Goal: Task Accomplishment & Management: Manage account settings

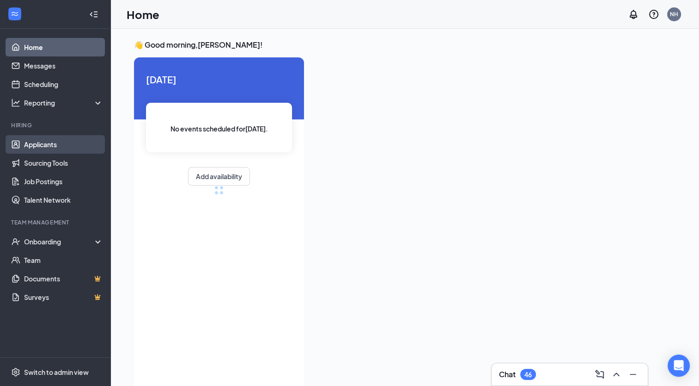
click at [64, 141] on link "Applicants" at bounding box center [63, 144] width 79 height 18
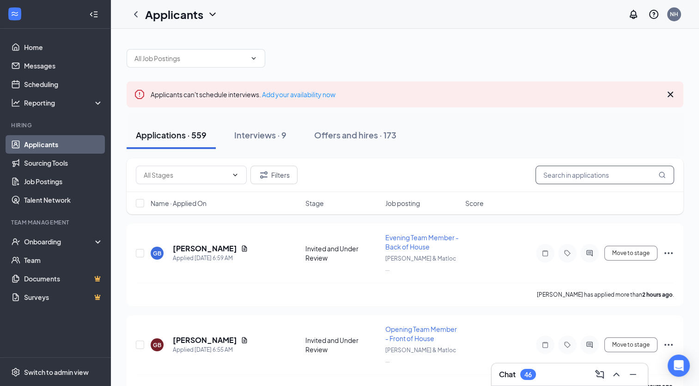
click at [617, 179] on input "text" at bounding box center [605, 174] width 139 height 18
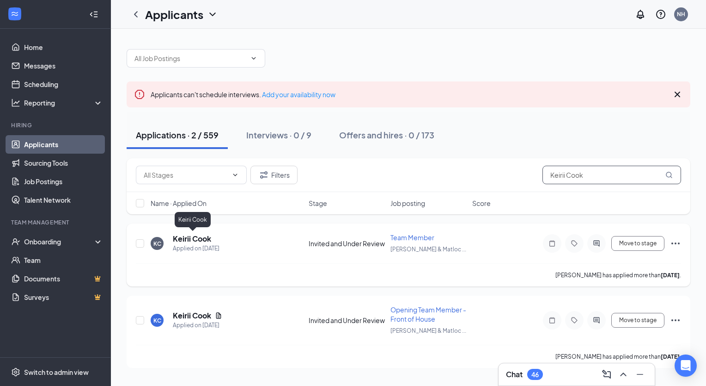
type input "Keirii Cook"
click at [207, 240] on h5 "Keirii Cook" at bounding box center [192, 238] width 38 height 10
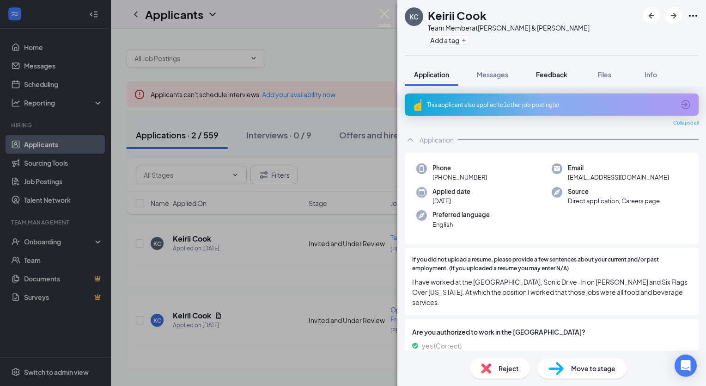
click at [559, 75] on span "Feedback" at bounding box center [551, 74] width 31 height 8
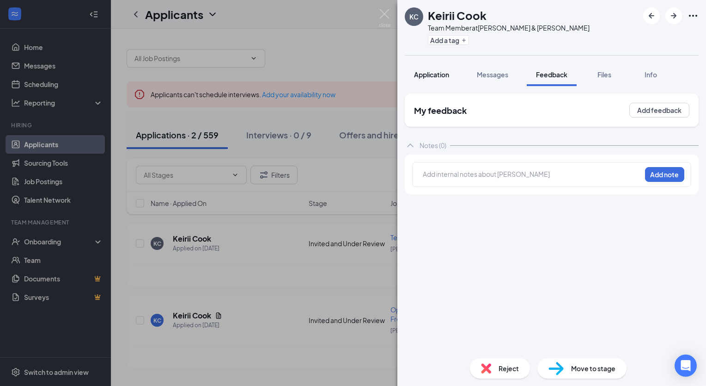
click at [444, 77] on span "Application" at bounding box center [431, 74] width 35 height 8
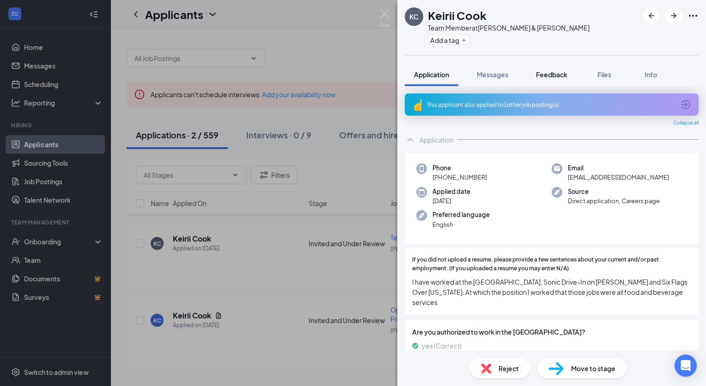
click at [553, 70] on span "Feedback" at bounding box center [551, 74] width 31 height 8
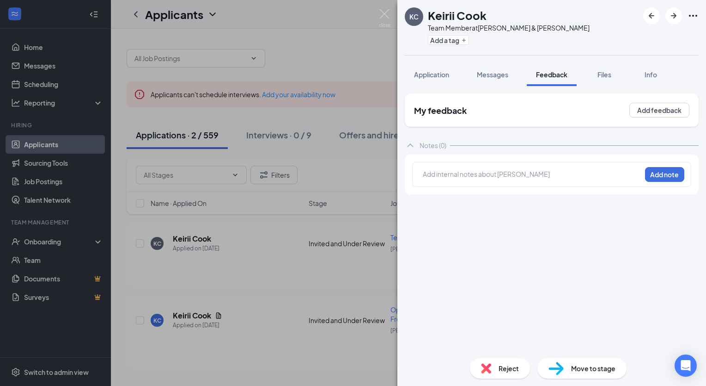
click at [481, 172] on div at bounding box center [532, 174] width 218 height 10
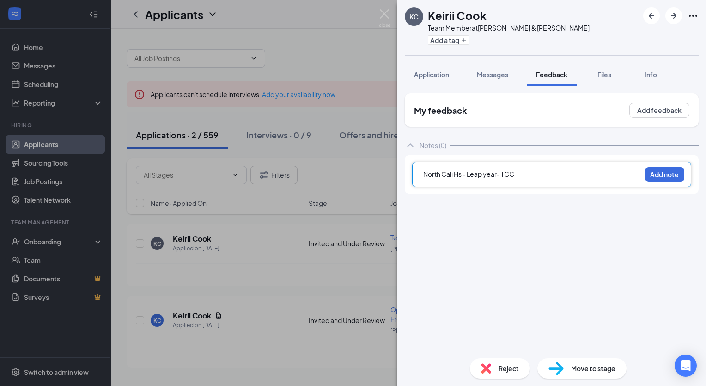
click at [497, 175] on span "North Cali Hs - Leap year- TCC" at bounding box center [468, 174] width 91 height 8
click at [529, 175] on div "North Cali Hs - Leap year - TCC" at bounding box center [532, 174] width 218 height 10
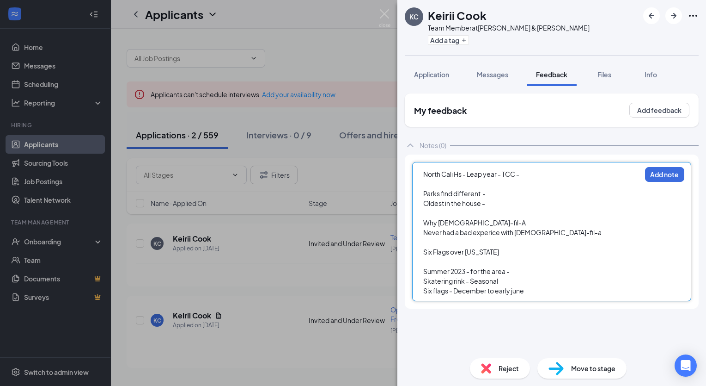
click at [459, 281] on span "Skatering rink - Seasonal" at bounding box center [460, 280] width 75 height 8
click at [521, 273] on div "Summer 2023 - for the area -" at bounding box center [532, 271] width 218 height 10
click at [507, 232] on span "Never had a bad experice with [DEMOGRAPHIC_DATA]-fil-a" at bounding box center [512, 232] width 178 height 8
click at [511, 280] on div "Skatering rink - Seasonal" at bounding box center [532, 281] width 218 height 10
click at [519, 271] on div "Summer 2023 - for the area -" at bounding box center [532, 271] width 218 height 10
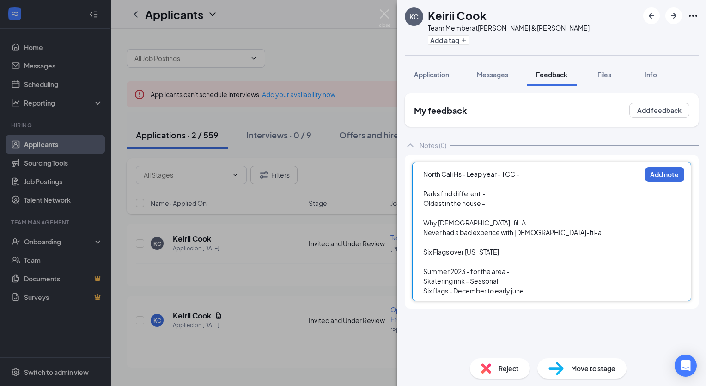
click at [539, 291] on div "Six flags - December to early june" at bounding box center [532, 291] width 218 height 10
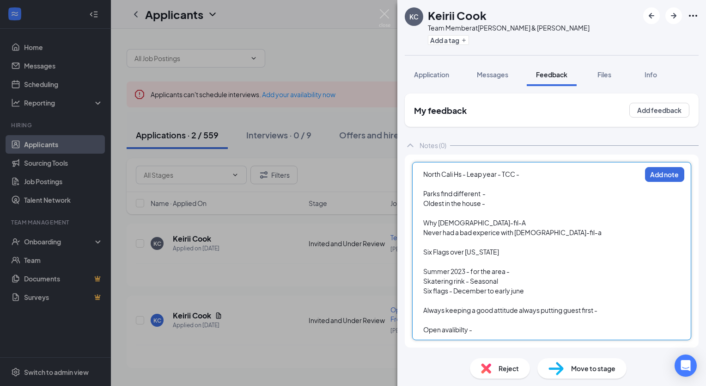
click at [610, 310] on div "Always keeping a good attitude always putting guest first -" at bounding box center [532, 310] width 218 height 10
click at [556, 172] on div "North Cali Hs - Leap year - TCC -" at bounding box center [532, 174] width 218 height 10
click at [518, 171] on span "North Cali Hs - Leap year - TCC - $11-13" at bounding box center [482, 174] width 119 height 8
click at [520, 172] on span "North Cali Hs - Leap year - TCC - $11-13" at bounding box center [482, 174] width 119 height 8
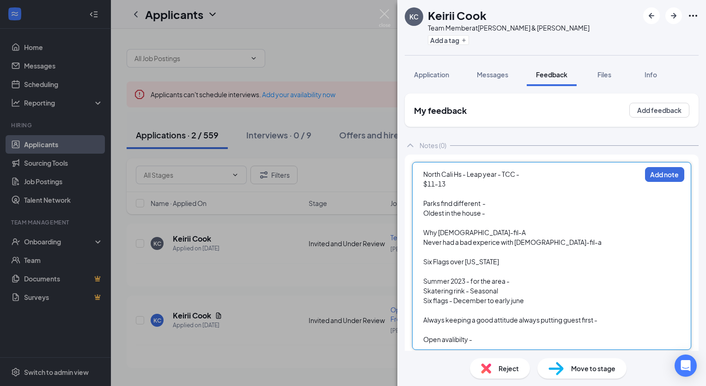
scroll to position [6, 0]
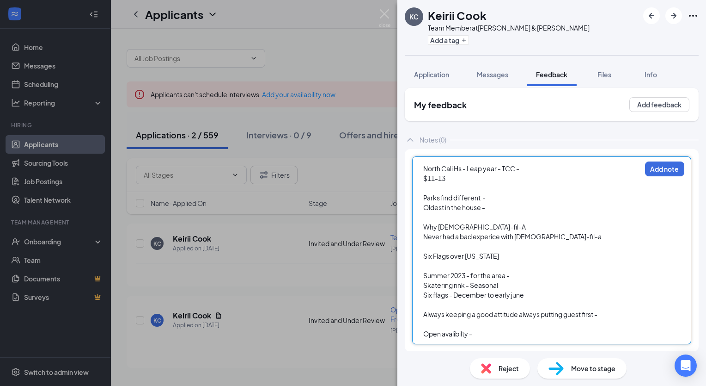
click at [622, 312] on div "Always keeping a good attitude always putting guest first -" at bounding box center [532, 314] width 218 height 10
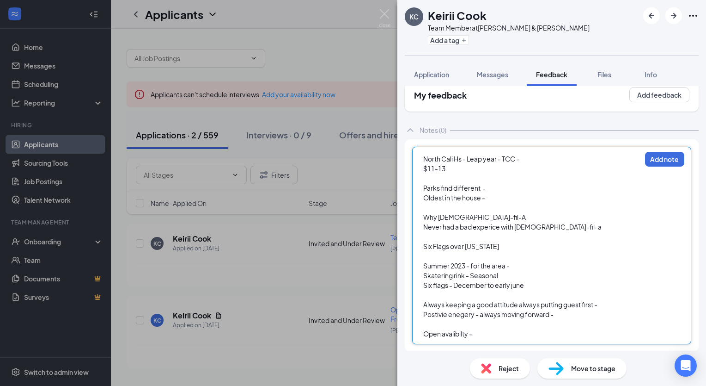
click at [470, 315] on span "Postivie enegery - always moving forward -" at bounding box center [488, 314] width 130 height 8
click at [578, 314] on div "Postivie energy - always moving forward -" at bounding box center [532, 314] width 218 height 10
click at [444, 314] on span "Postivie energy - always moving forward -" at bounding box center [486, 314] width 126 height 8
click at [552, 312] on div "Postive energy - always moving forward -" at bounding box center [532, 314] width 218 height 10
click at [499, 167] on div "$11-13" at bounding box center [532, 169] width 218 height 10
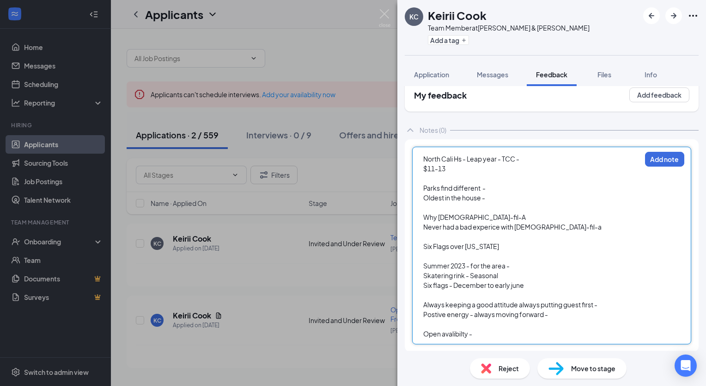
click at [541, 158] on div "North Cali Hs - Leap year - TCC -" at bounding box center [532, 159] width 218 height 10
click at [464, 165] on div "$11-13" at bounding box center [532, 169] width 218 height 10
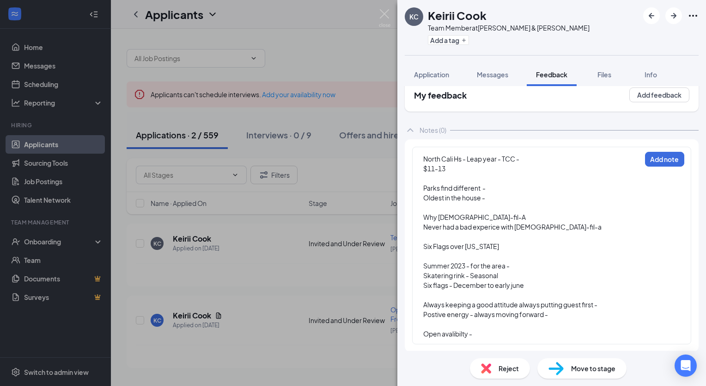
click at [493, 343] on div "North Cali Hs - Leap year - TCC - $11-13 Parks find different - Oldest in the h…" at bounding box center [552, 245] width 294 height 212
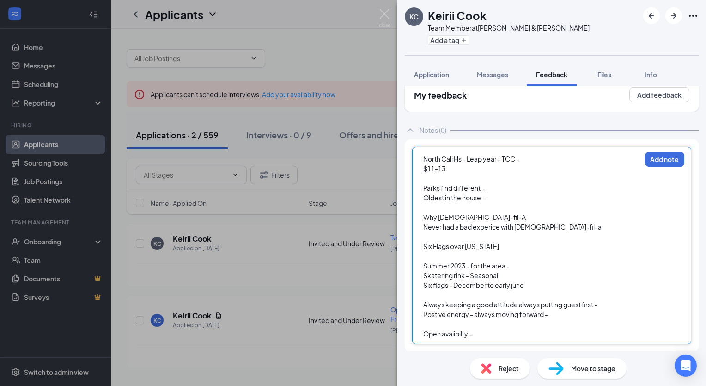
click at [492, 326] on div at bounding box center [532, 324] width 218 height 10
click at [591, 325] on div at bounding box center [532, 324] width 218 height 10
click at [580, 319] on div at bounding box center [532, 324] width 218 height 10
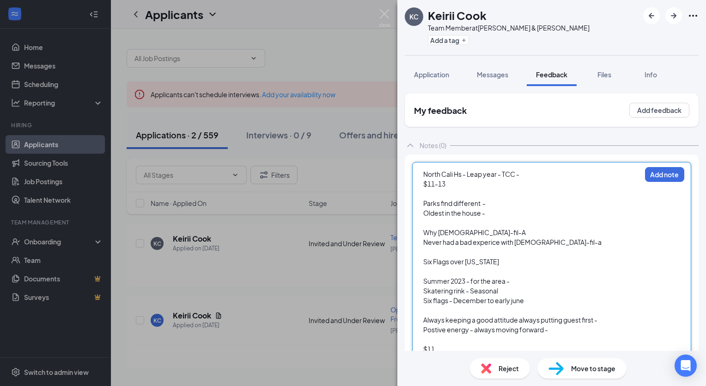
scroll to position [25, 0]
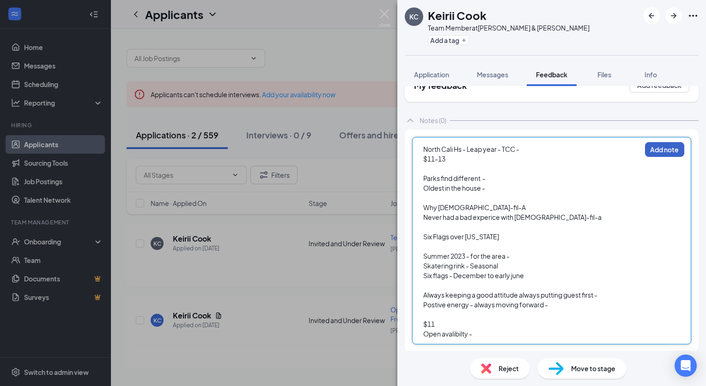
click at [659, 149] on button "Add note" at bounding box center [664, 149] width 39 height 15
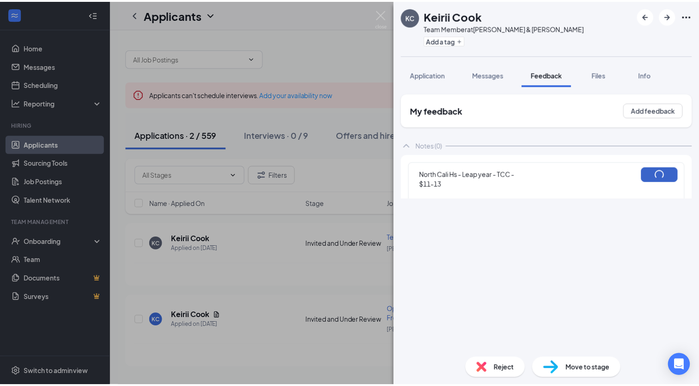
scroll to position [0, 0]
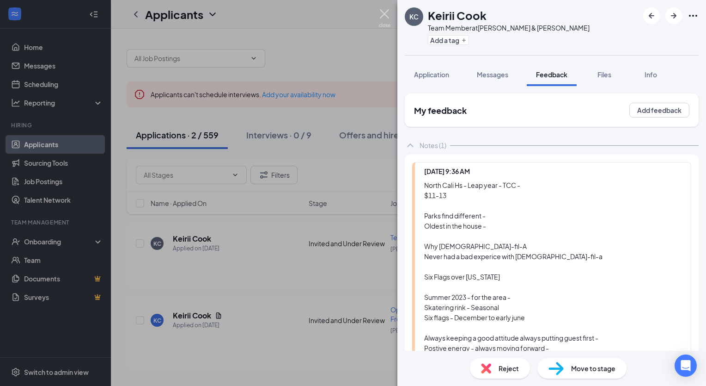
click at [386, 10] on img at bounding box center [385, 18] width 12 height 18
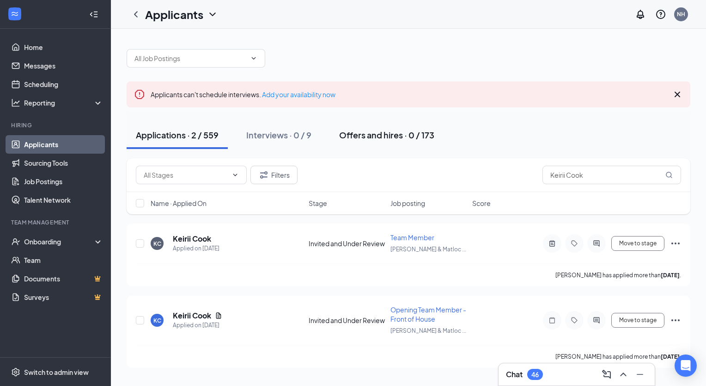
click at [371, 136] on div "Offers and hires · 0 / 173" at bounding box center [386, 135] width 95 height 12
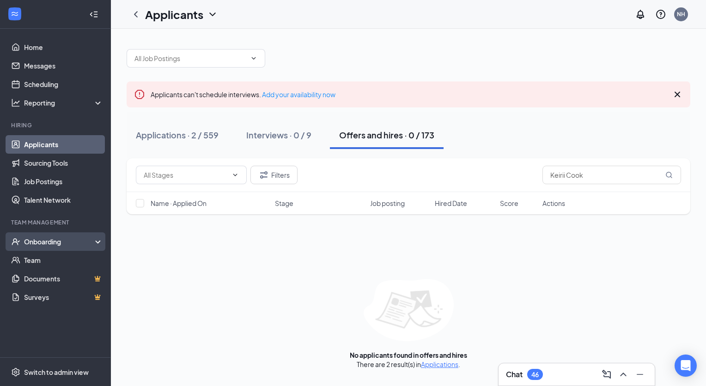
click at [36, 240] on div "Onboarding" at bounding box center [59, 241] width 71 height 9
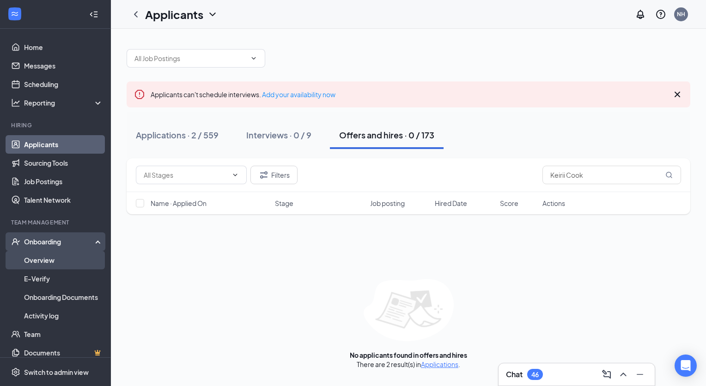
click at [47, 263] on link "Overview" at bounding box center [63, 260] width 79 height 18
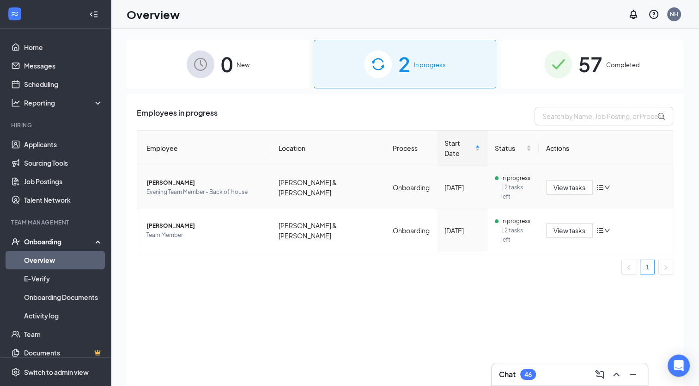
drag, startPoint x: 607, startPoint y: 173, endPoint x: 608, endPoint y: 140, distance: 33.8
click at [608, 140] on th "Actions" at bounding box center [606, 148] width 134 height 36
click at [199, 178] on span "[PERSON_NAME]" at bounding box center [205, 182] width 117 height 9
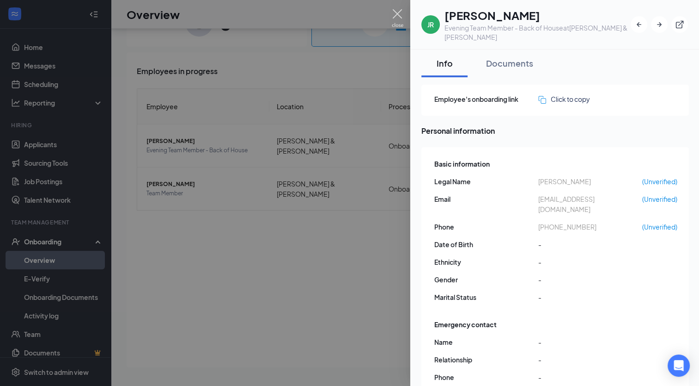
click at [396, 16] on img at bounding box center [398, 18] width 12 height 18
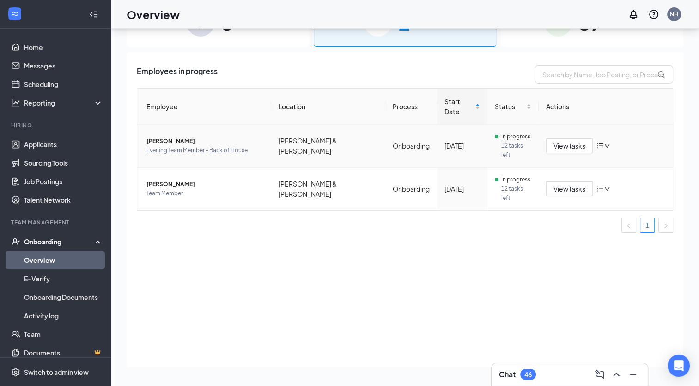
click at [608, 142] on icon "down" at bounding box center [607, 145] width 6 height 6
click at [414, 277] on div "Employees in progress Employee Location Process Start Date Status Actions [PERS…" at bounding box center [405, 209] width 557 height 315
click at [605, 142] on div at bounding box center [604, 145] width 14 height 7
click at [540, 370] on div "Chat 46" at bounding box center [569, 374] width 141 height 15
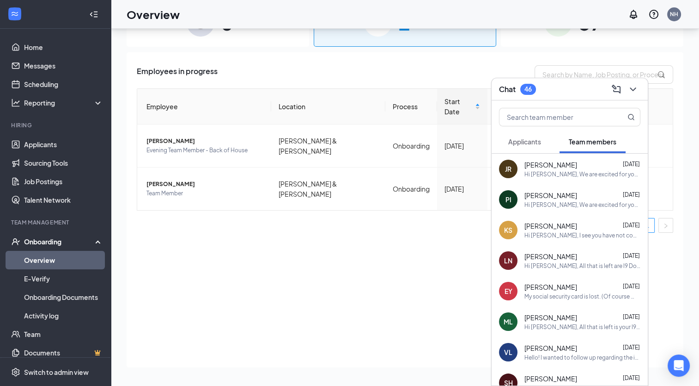
click at [561, 182] on div "JR [PERSON_NAME] [DATE] Hi [PERSON_NAME], We are excited for you to join the fa…" at bounding box center [570, 168] width 156 height 31
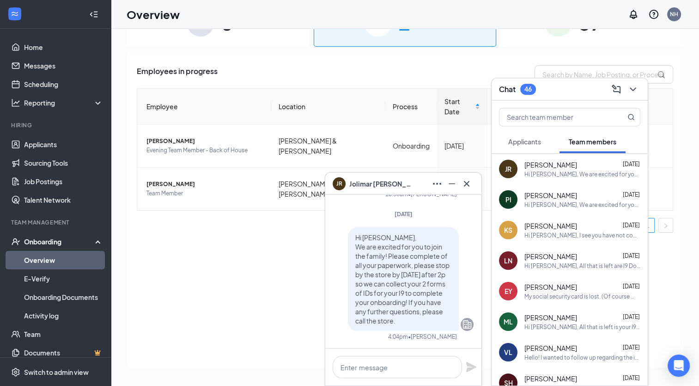
scroll to position [12, 0]
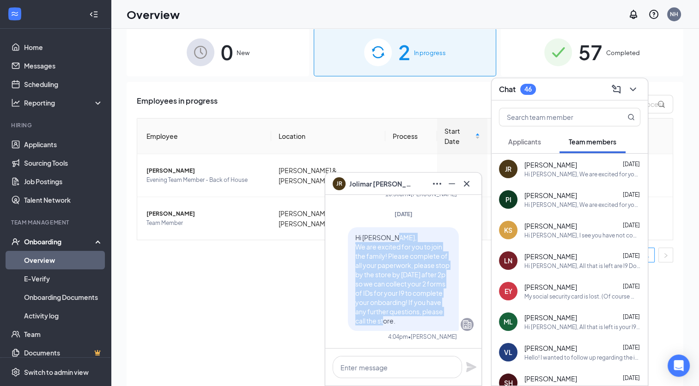
drag, startPoint x: 419, startPoint y: 325, endPoint x: 335, endPoint y: 245, distance: 115.8
click at [335, 245] on div "Hi [PERSON_NAME], We are excited for you to join the family! Please complete of…" at bounding box center [403, 279] width 141 height 104
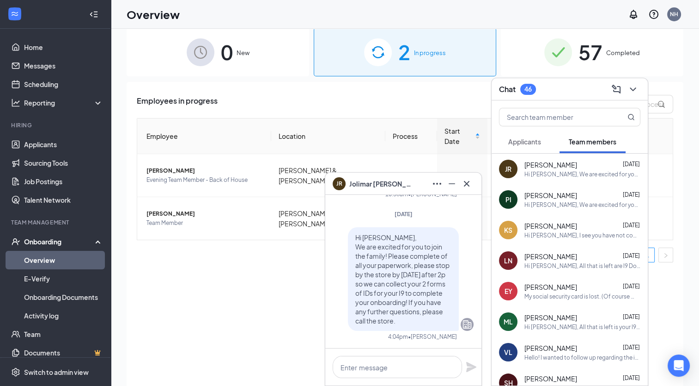
click at [356, 241] on p "Hi [PERSON_NAME], We are excited for you to join the family! Please complete of…" at bounding box center [403, 279] width 96 height 92
click at [372, 178] on span "[PERSON_NAME]" at bounding box center [381, 183] width 65 height 10
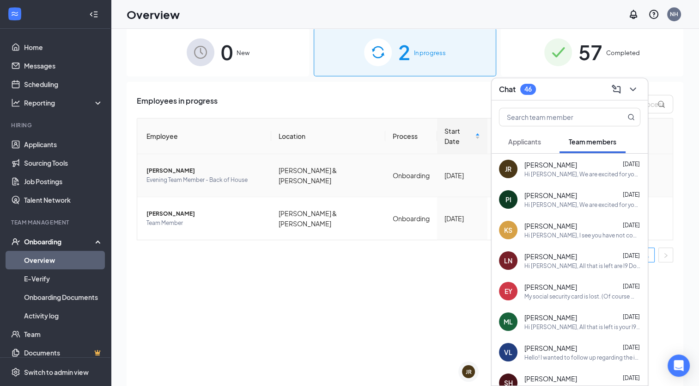
click at [176, 166] on span "[PERSON_NAME]" at bounding box center [205, 170] width 117 height 9
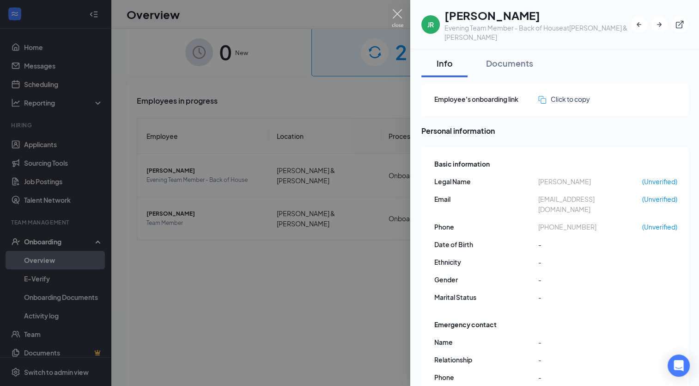
click at [394, 24] on img at bounding box center [398, 18] width 12 height 18
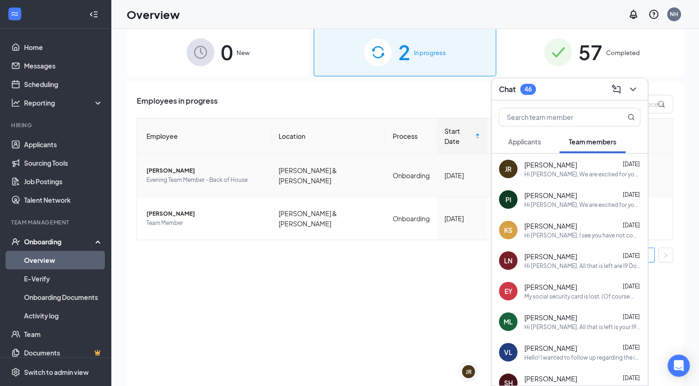
click at [325, 164] on td "[PERSON_NAME] & [PERSON_NAME]" at bounding box center [328, 175] width 114 height 43
click at [637, 88] on icon "ChevronDown" at bounding box center [633, 89] width 11 height 11
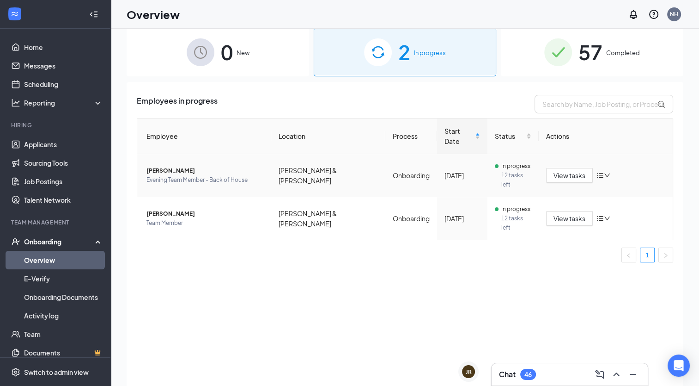
click at [263, 175] on span "Evening Team Member - Back of House" at bounding box center [205, 179] width 117 height 9
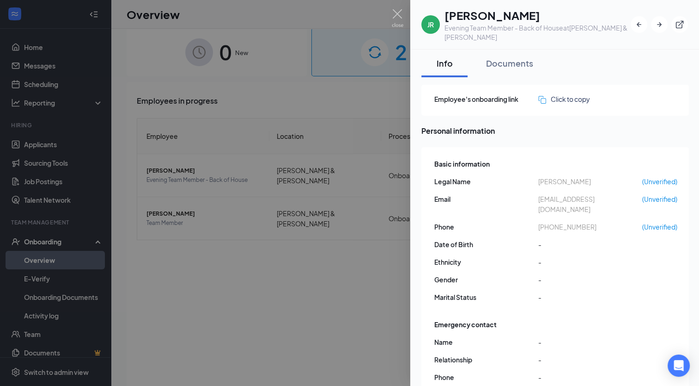
click at [295, 255] on div at bounding box center [349, 193] width 699 height 386
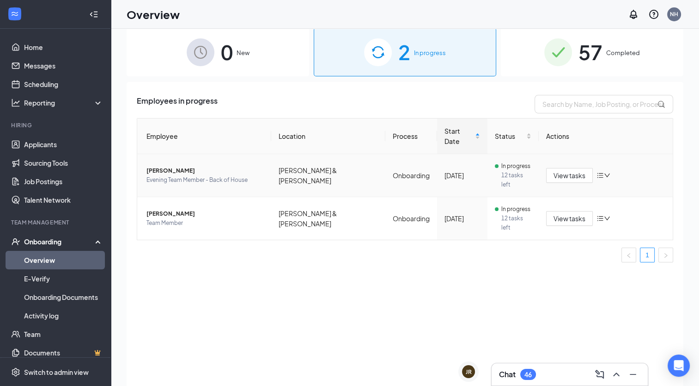
click at [357, 168] on td "[PERSON_NAME] & [PERSON_NAME]" at bounding box center [328, 175] width 114 height 43
click at [531, 370] on div "46" at bounding box center [528, 374] width 7 height 8
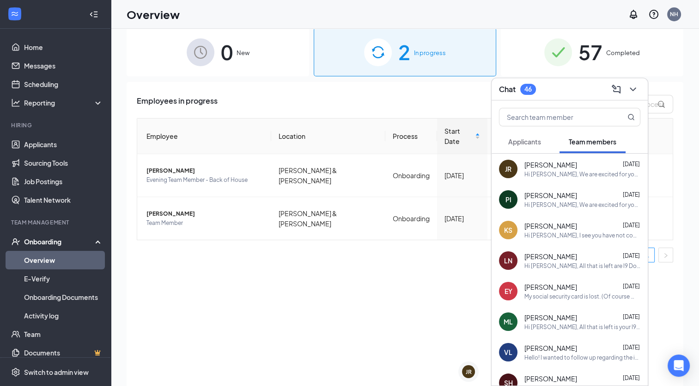
click at [551, 158] on div "JR [PERSON_NAME] [DATE] Hi [PERSON_NAME], We are excited for you to join the fa…" at bounding box center [570, 168] width 156 height 31
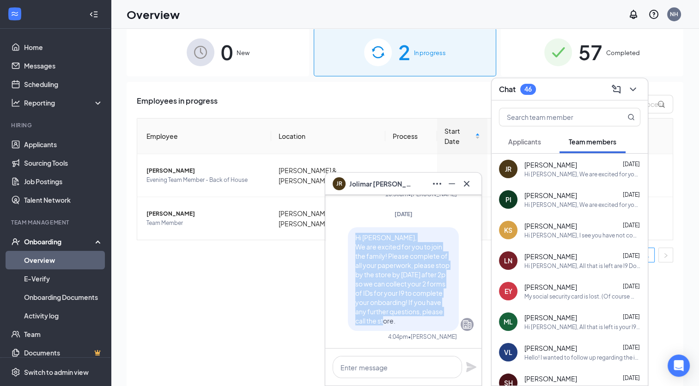
drag, startPoint x: 418, startPoint y: 323, endPoint x: 348, endPoint y: 235, distance: 112.1
click at [355, 235] on p "Hi [PERSON_NAME], We are excited for you to join the family! Please complete of…" at bounding box center [403, 279] width 96 height 92
copy span "Hi [PERSON_NAME], We are excited for you to join the family! Please complete of…"
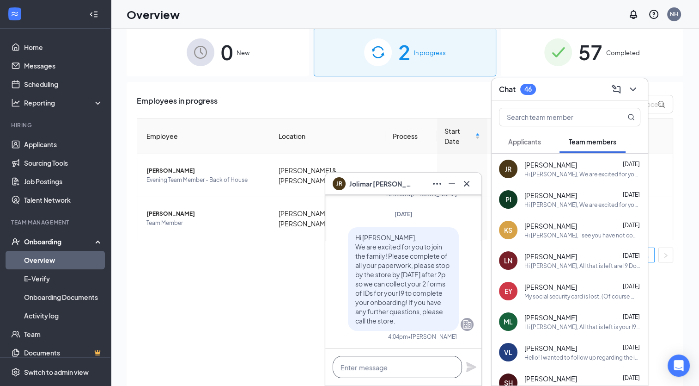
click at [398, 367] on textarea at bounding box center [397, 366] width 129 height 22
paste textarea "Hi [PERSON_NAME], We are excited for you to join the family! Please complete of…"
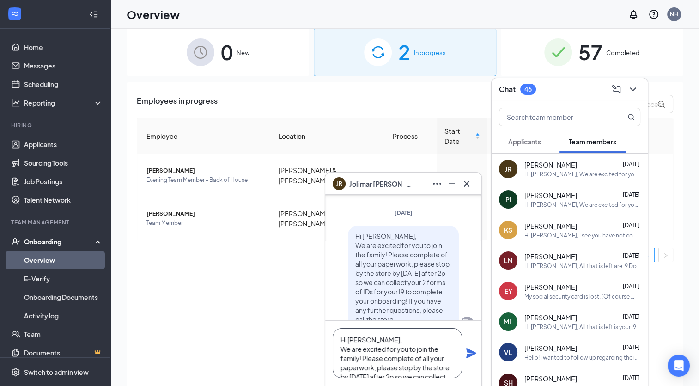
click at [384, 339] on textarea "Hi [PERSON_NAME], We are excited for you to join the family! Please complete of…" at bounding box center [397, 353] width 129 height 50
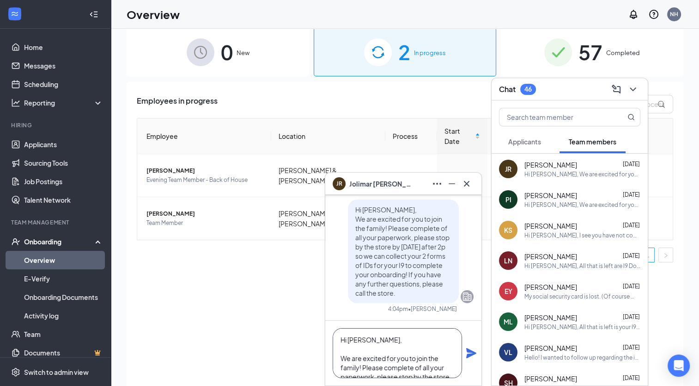
drag, startPoint x: 361, startPoint y: 366, endPoint x: 340, endPoint y: 358, distance: 22.0
click at [340, 358] on textarea "Hi [PERSON_NAME], We are excited for you to join the family! Please complete of…" at bounding box center [397, 353] width 129 height 50
click at [375, 343] on textarea "Hi [PERSON_NAME], Please complete of all your paperwork, please stop by the sto…" at bounding box center [397, 353] width 129 height 50
drag, startPoint x: 414, startPoint y: 339, endPoint x: 440, endPoint y: 342, distance: 25.6
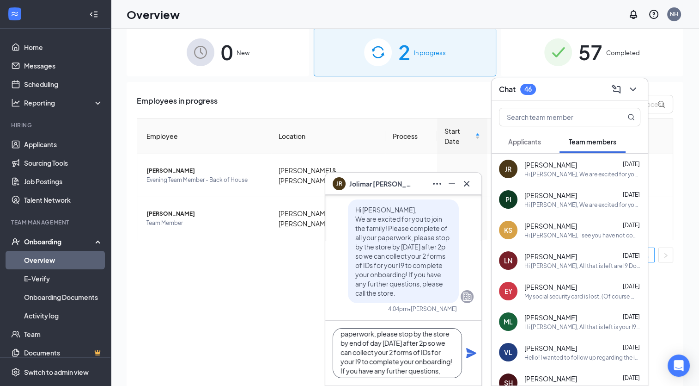
click at [440, 342] on textarea "Hi [PERSON_NAME], Please complete of all your paperwork, please stop by the sto…" at bounding box center [397, 353] width 129 height 50
click at [394, 364] on textarea "Hi [PERSON_NAME], Please complete of all your paperwork, please stop by the sto…" at bounding box center [397, 353] width 129 height 50
drag, startPoint x: 376, startPoint y: 351, endPoint x: 403, endPoint y: 350, distance: 27.3
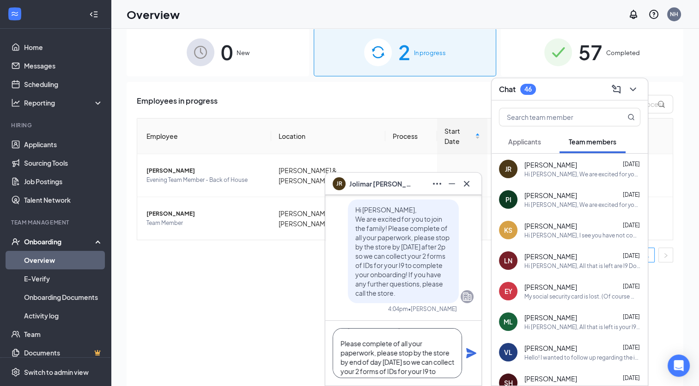
click at [403, 350] on textarea "Hi [PERSON_NAME], Please complete of all your paperwork, please stop by the sto…" at bounding box center [397, 353] width 129 height 50
click at [403, 350] on textarea "Hi [PERSON_NAME], Please complete of all your paperwork,top by the store by end…" at bounding box center [397, 353] width 129 height 50
drag, startPoint x: 429, startPoint y: 343, endPoint x: 390, endPoint y: 355, distance: 41.0
click at [390, 355] on textarea "Hi [PERSON_NAME], Please complete of all your paperwork, stop by the store by e…" at bounding box center [397, 353] width 129 height 50
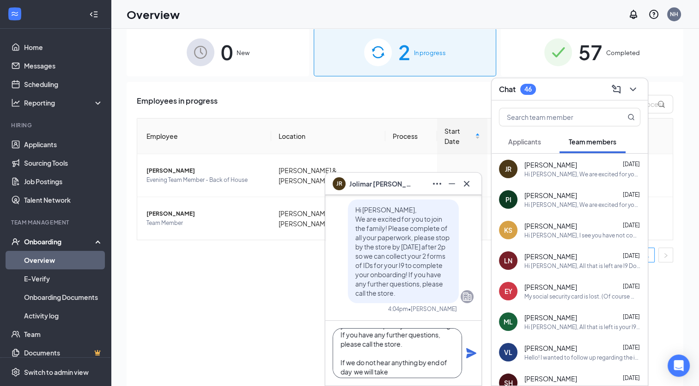
scroll to position [65, 0]
click at [404, 365] on textarea "Hi [PERSON_NAME], Please complete of all your paperwork, stop by the store so w…" at bounding box center [397, 353] width 129 height 50
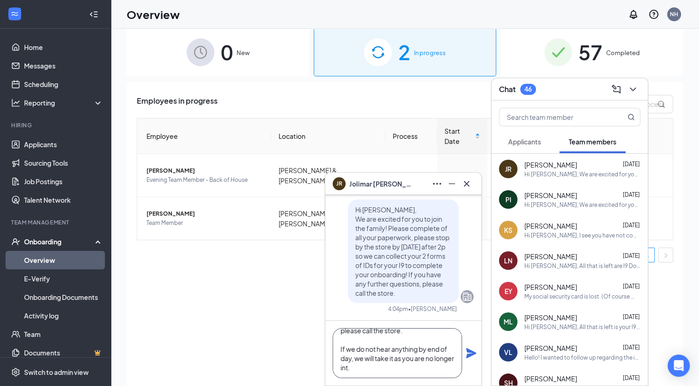
click at [368, 368] on textarea "Hi [PERSON_NAME], Please complete of all your paperwork, stop by the store so w…" at bounding box center [397, 353] width 129 height 50
click at [412, 365] on textarea "Hi [PERSON_NAME], Please complete of all your paperwork, stop by the store so w…" at bounding box center [397, 353] width 129 height 50
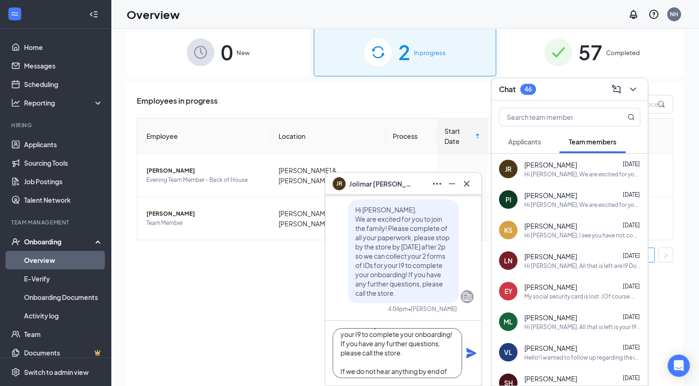
scroll to position [0, 0]
click at [340, 359] on textarea "Hi [PERSON_NAME], Please complete of all your paperwork, stop by the store so w…" at bounding box center [397, 353] width 129 height 50
click at [337, 362] on textarea "Hi [PERSON_NAME], Please complete of all your paperwork, stop by the store so w…" at bounding box center [397, 353] width 129 height 50
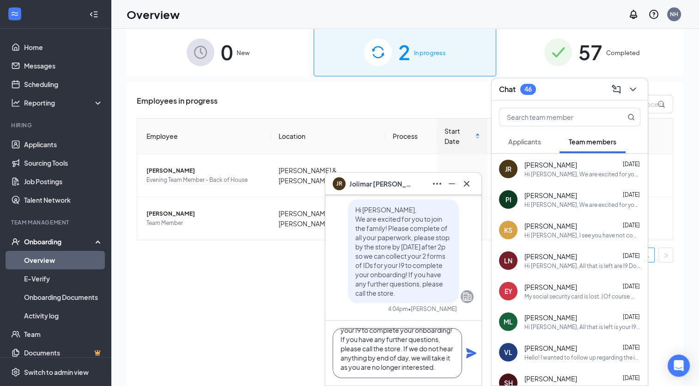
click at [405, 357] on textarea "Hi [PERSON_NAME], Please complete of all your paperwork, stop by the store so w…" at bounding box center [397, 353] width 129 height 50
click at [409, 357] on textarea "Hi [PERSON_NAME], Please complete of all your paperwork, stop by the store so w…" at bounding box center [397, 353] width 129 height 50
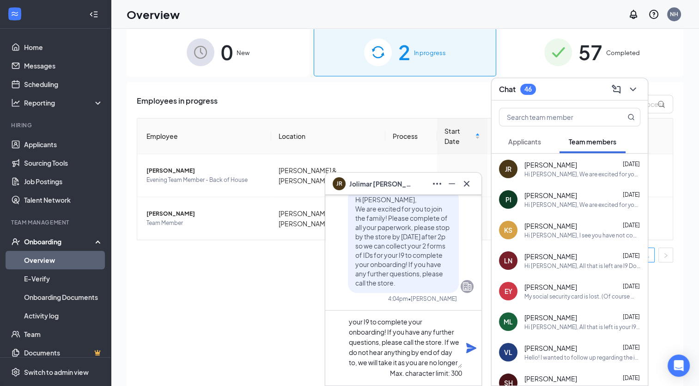
scroll to position [45, 0]
drag, startPoint x: 402, startPoint y: 339, endPoint x: 335, endPoint y: 330, distance: 67.7
click at [347, 330] on textarea "Hi [PERSON_NAME], Please complete of all your paperwork, stop by the store so w…" at bounding box center [405, 343] width 116 height 50
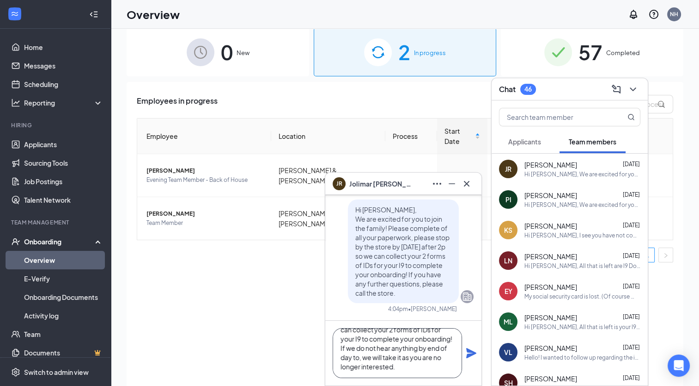
scroll to position [37, 0]
click at [357, 356] on textarea "Hi [PERSON_NAME], Please complete of all your paperwork, stop by the store so w…" at bounding box center [397, 353] width 129 height 50
click at [420, 368] on textarea "Hi [PERSON_NAME], Please complete of all your paperwork, stop by the store so w…" at bounding box center [397, 353] width 129 height 50
type textarea "Hi [PERSON_NAME], Please complete of all your paperwork, stop by the store so w…"
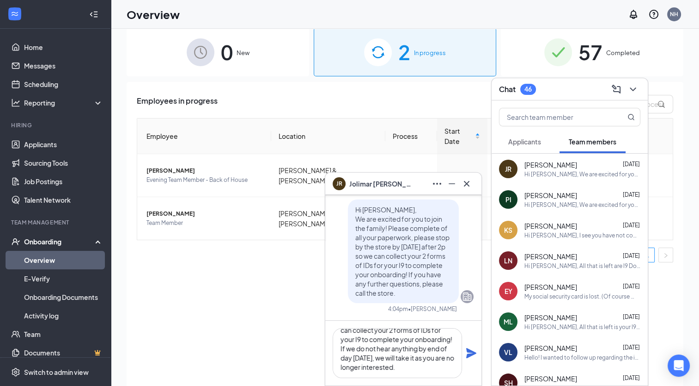
click at [472, 357] on icon "Plane" at bounding box center [471, 352] width 11 height 11
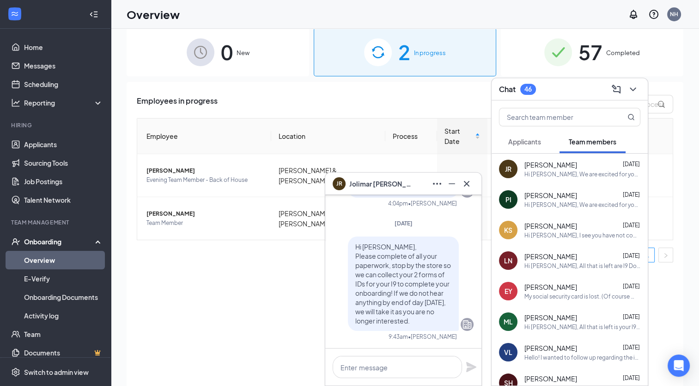
scroll to position [42, 0]
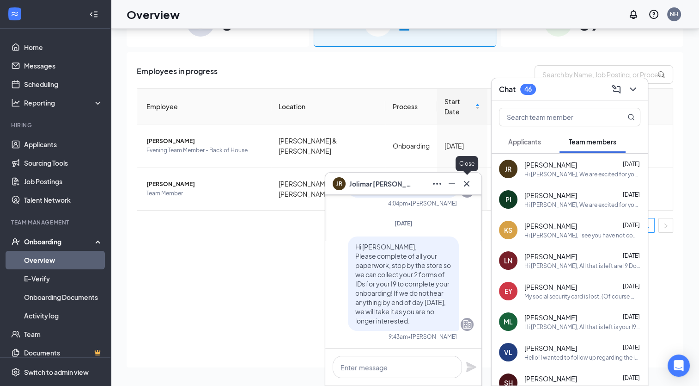
click at [470, 184] on icon "Cross" at bounding box center [466, 183] width 11 height 11
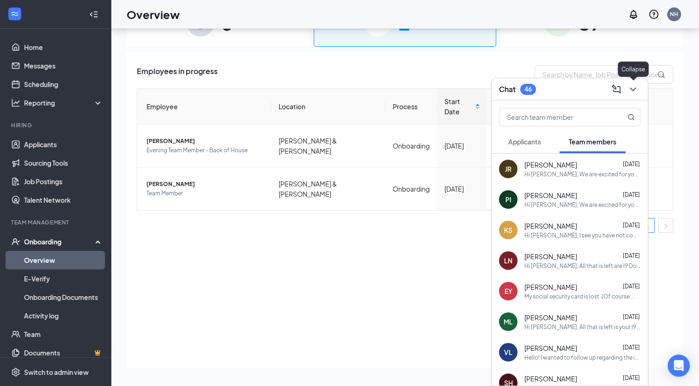
click at [634, 94] on icon "ChevronDown" at bounding box center [633, 89] width 11 height 11
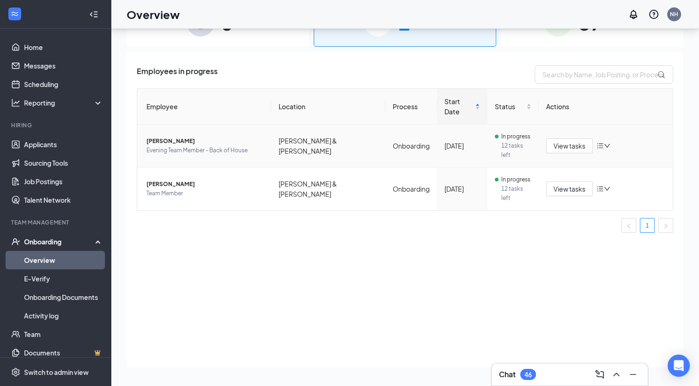
scroll to position [0, 0]
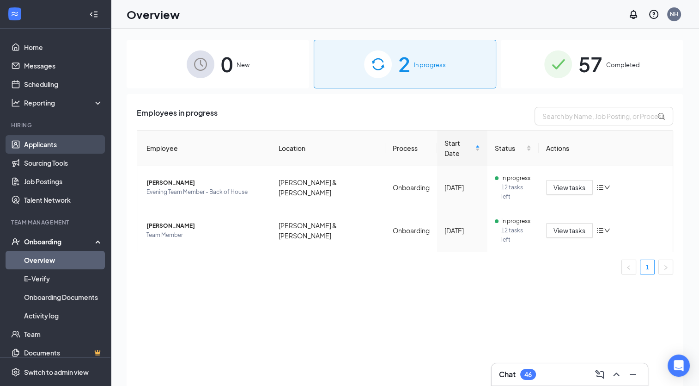
click at [60, 136] on link "Applicants" at bounding box center [63, 144] width 79 height 18
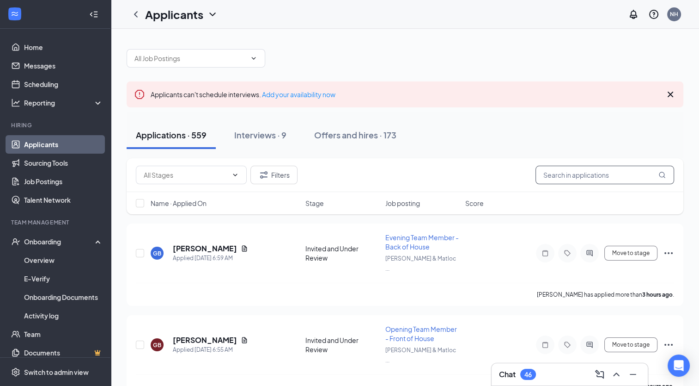
click at [604, 178] on input "text" at bounding box center [605, 174] width 139 height 18
type input "Cook"
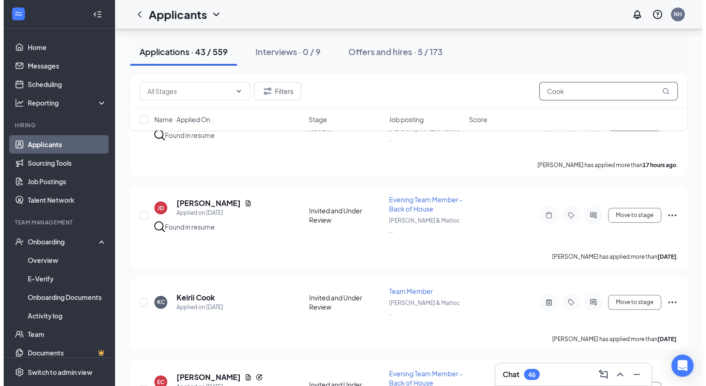
scroll to position [486, 0]
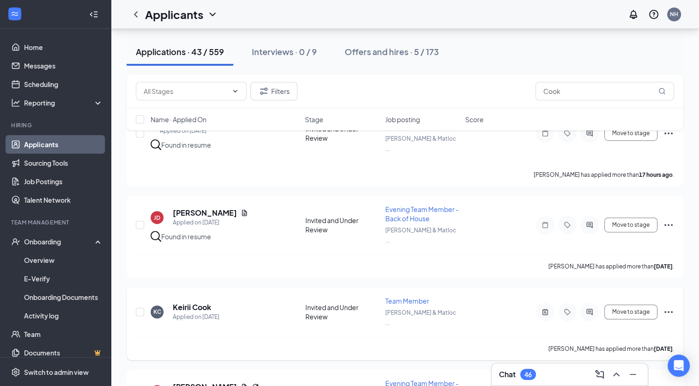
click at [198, 287] on div "KC Keirii Cook Applied on [DATE] Invited and Under Review Team Member [PERSON_N…" at bounding box center [405, 323] width 557 height 73
click at [198, 302] on h5 "Keirii Cook" at bounding box center [192, 307] width 38 height 10
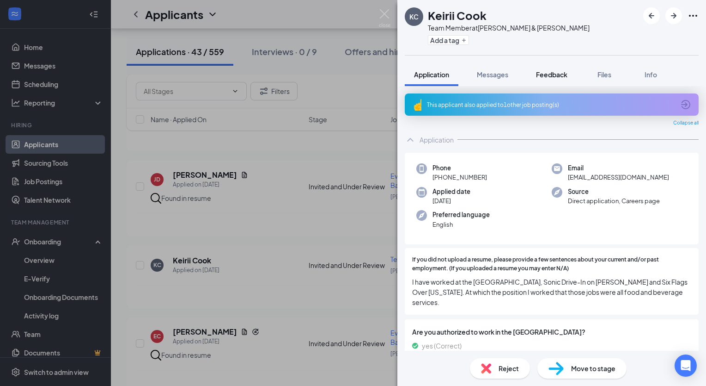
click at [554, 71] on span "Feedback" at bounding box center [551, 74] width 31 height 8
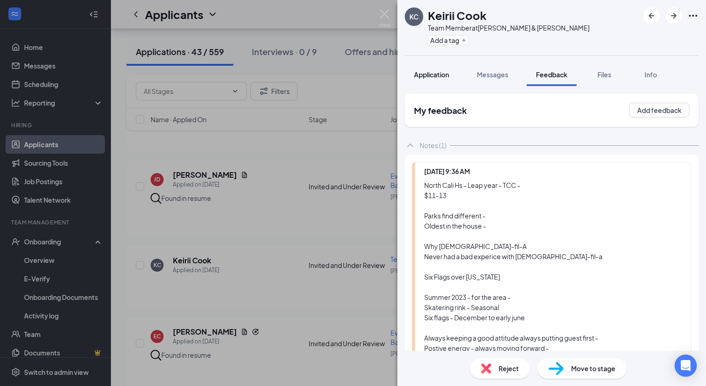
click at [442, 74] on span "Application" at bounding box center [431, 74] width 35 height 8
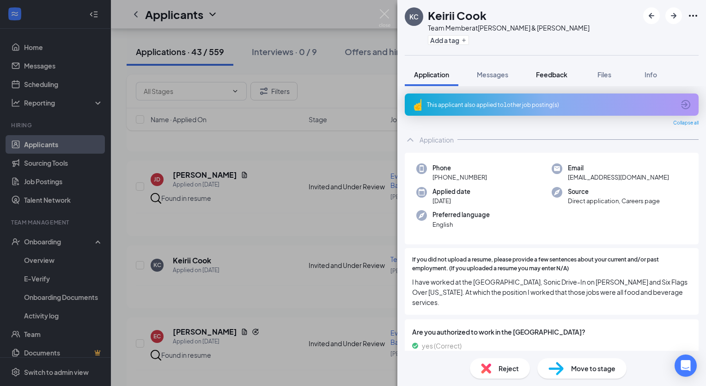
click at [558, 71] on span "Feedback" at bounding box center [551, 74] width 31 height 8
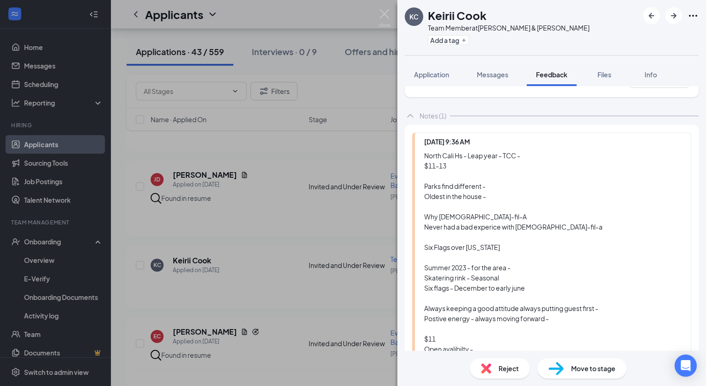
scroll to position [30, 0]
click at [573, 376] on div "Move to stage" at bounding box center [582, 368] width 89 height 20
drag, startPoint x: 351, startPoint y: 123, endPoint x: 441, endPoint y: 114, distance: 90.6
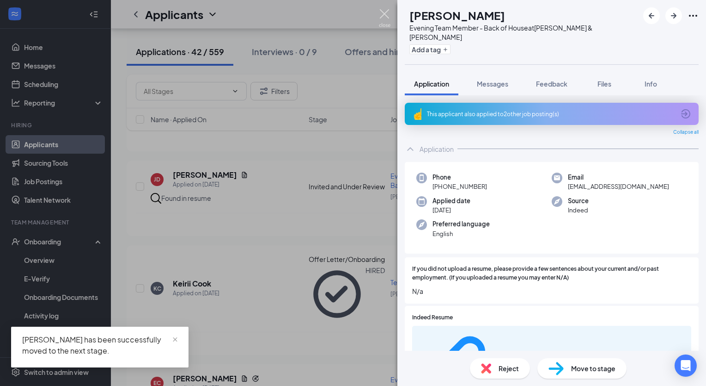
click at [387, 18] on img at bounding box center [385, 18] width 12 height 18
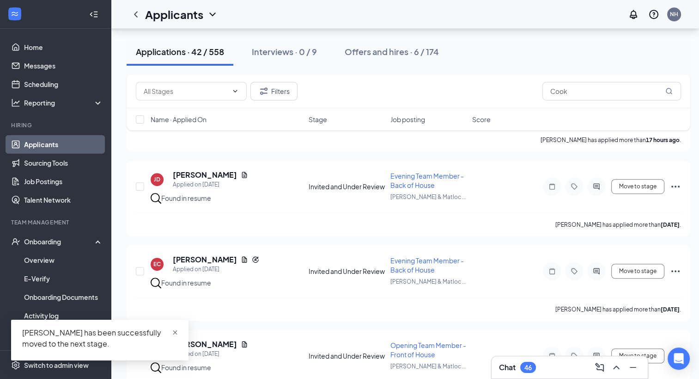
click at [176, 332] on span "close" at bounding box center [175, 332] width 6 height 6
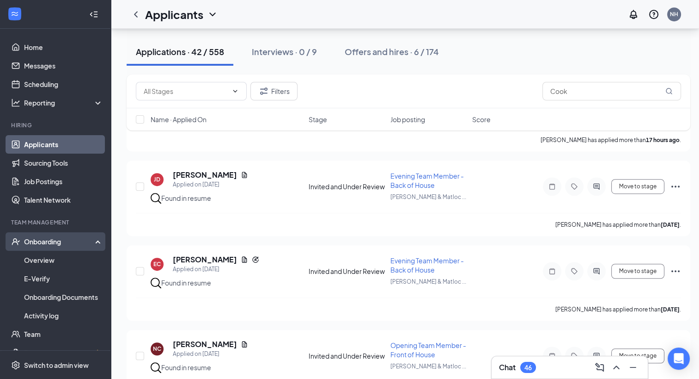
click at [51, 240] on div "Onboarding" at bounding box center [59, 241] width 71 height 9
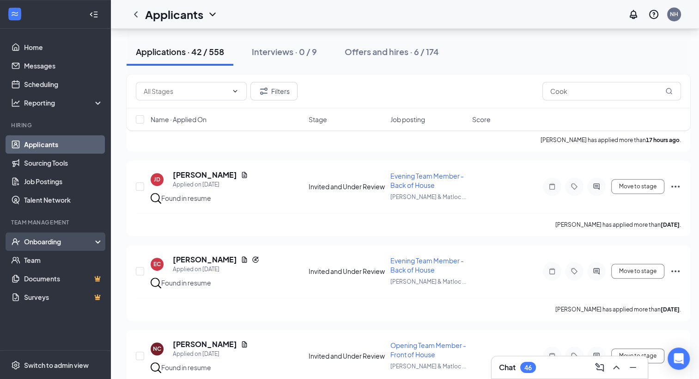
drag, startPoint x: 51, startPoint y: 240, endPoint x: 35, endPoint y: 241, distance: 15.7
click at [35, 241] on div "Onboarding" at bounding box center [59, 241] width 71 height 9
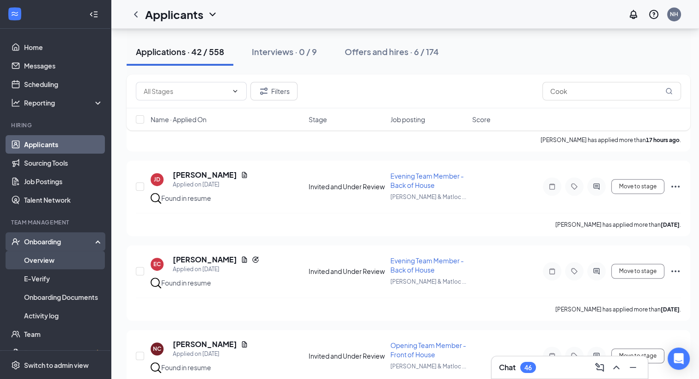
click at [57, 257] on link "Overview" at bounding box center [63, 260] width 79 height 18
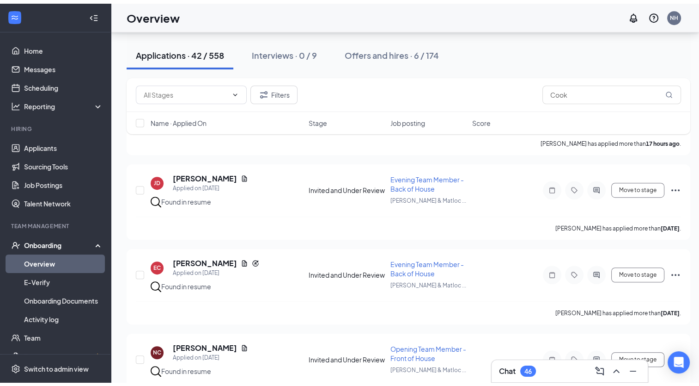
scroll to position [42, 0]
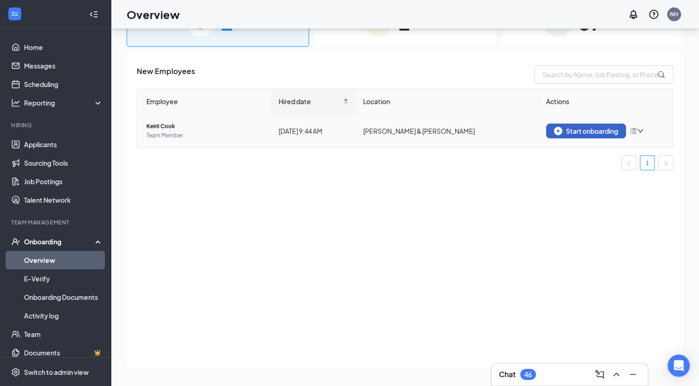
click at [605, 130] on div "Start onboarding" at bounding box center [586, 131] width 64 height 8
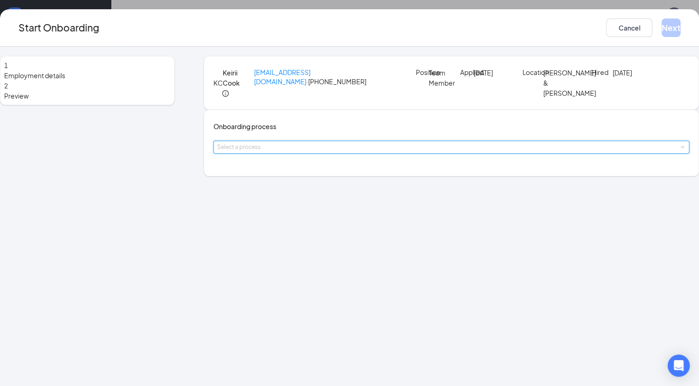
click at [298, 153] on div "Select a process" at bounding box center [451, 147] width 469 height 12
click at [283, 213] on li "Onboarding" at bounding box center [320, 207] width 152 height 17
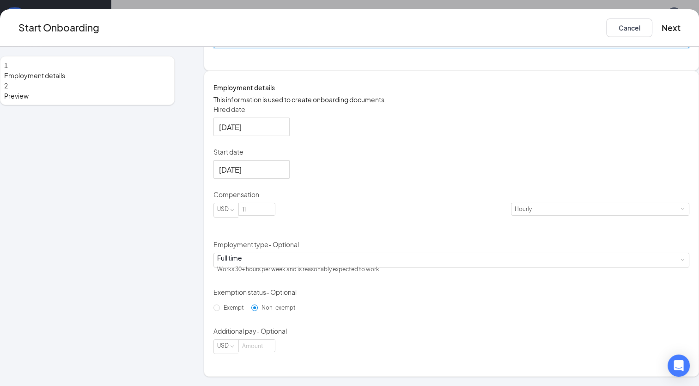
scroll to position [104, 0]
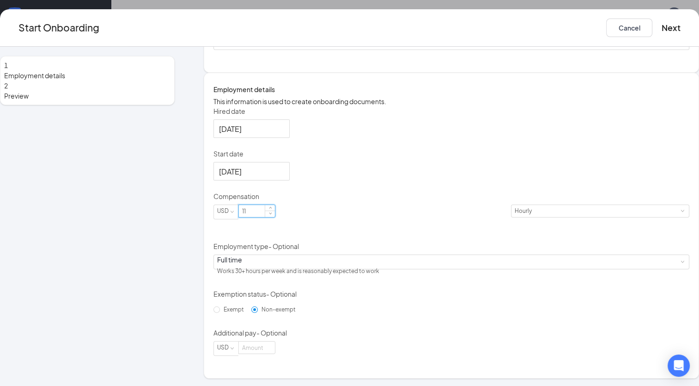
click at [275, 217] on input "11" at bounding box center [257, 211] width 36 height 12
click at [449, 223] on div "Hired date [DATE] Start date [DATE] Compensation USD 11 [DEMOGRAPHIC_DATA] Empl…" at bounding box center [452, 230] width 476 height 249
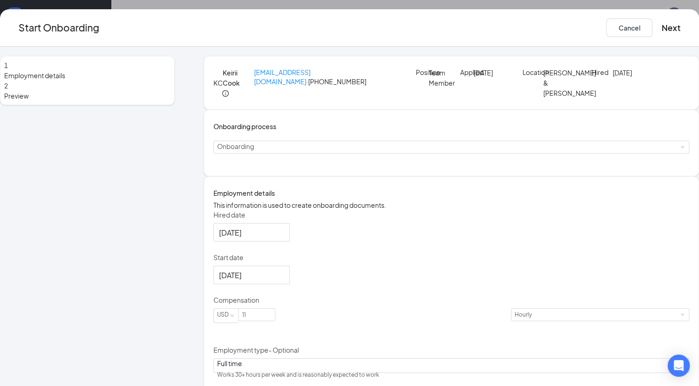
scroll to position [96, 0]
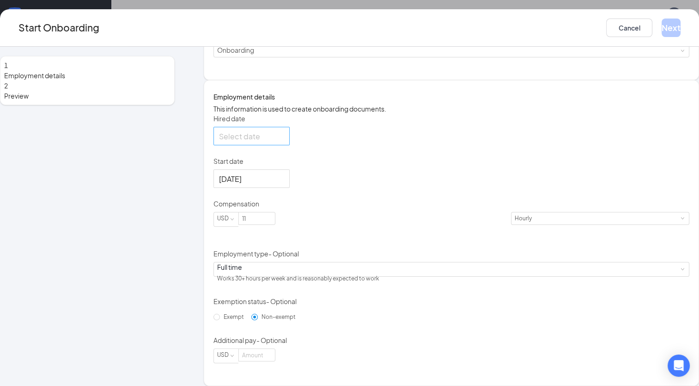
click at [284, 142] on div at bounding box center [251, 136] width 65 height 12
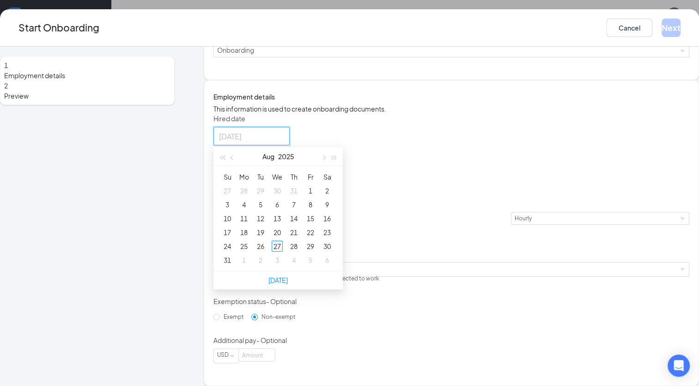
type input "[DATE]"
click at [283, 251] on div "27" at bounding box center [277, 245] width 11 height 11
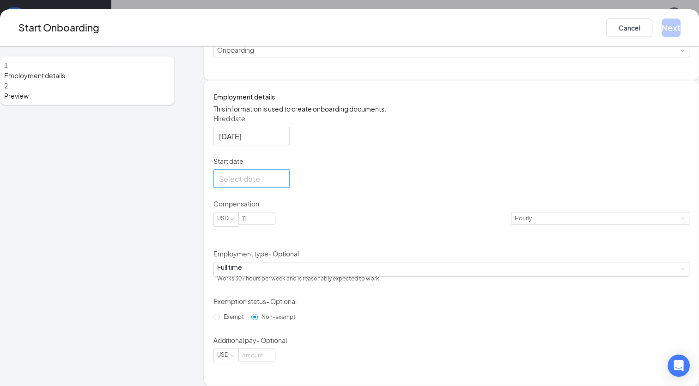
drag, startPoint x: 313, startPoint y: 230, endPoint x: 308, endPoint y: 233, distance: 5.3
click at [284, 184] on div at bounding box center [251, 179] width 65 height 12
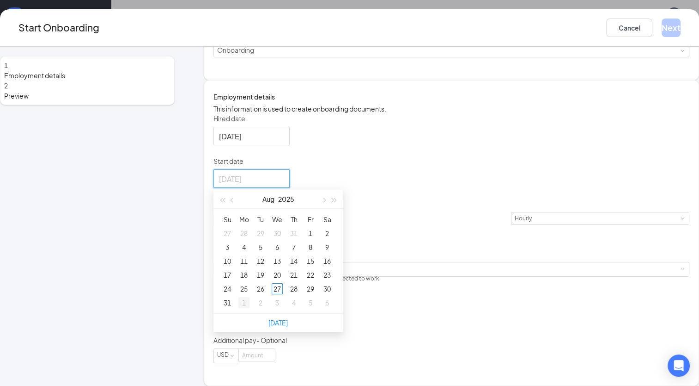
type input "[DATE]"
click at [250, 308] on div "1" at bounding box center [244, 302] width 11 height 11
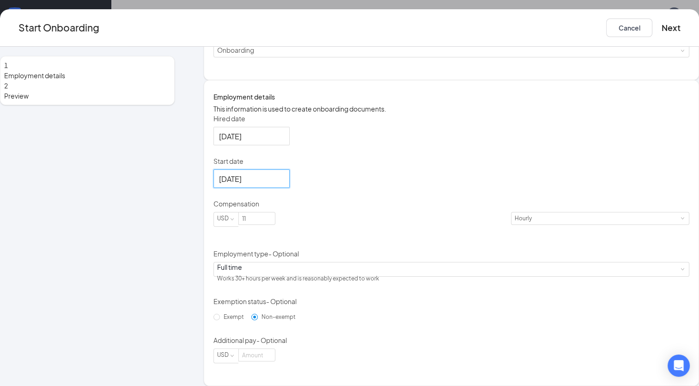
click at [429, 249] on div "Hired date [DATE] [DATE] Su Mo Tu We Th Fr Sa 27 28 29 30 31 1 2 3 4 5 6 7 8 9 …" at bounding box center [452, 238] width 476 height 249
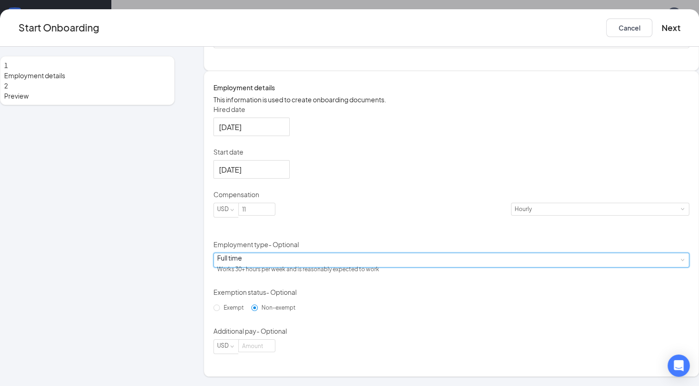
click at [355, 257] on div "Full time Works 30+ hours per week and is reasonably expected to work" at bounding box center [451, 260] width 469 height 14
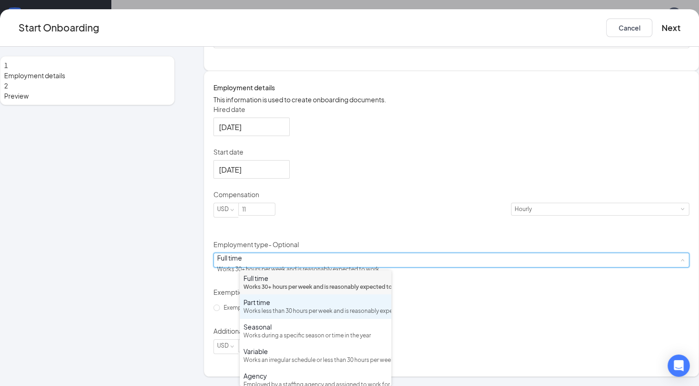
click at [283, 315] on div "Works less than 30 hours per week and is reasonably expected to work" at bounding box center [316, 310] width 144 height 9
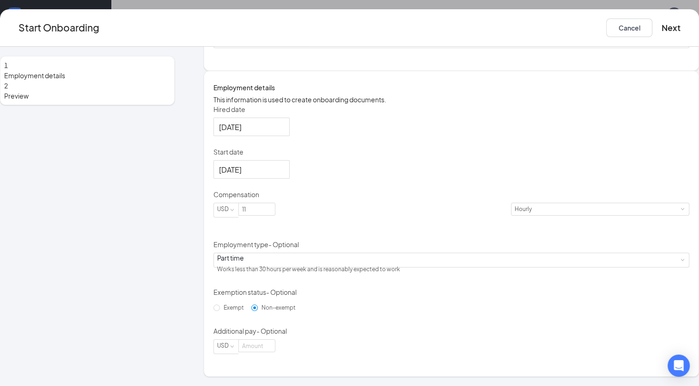
click at [426, 285] on div "Hired date [DATE] [DATE] Su Mo Tu We Th Fr Sa 27 28 29 30 31 1 2 3 4 5 6 7 8 9 …" at bounding box center [452, 228] width 476 height 249
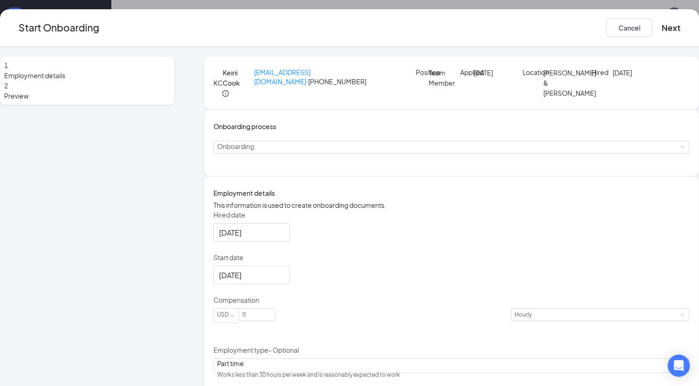
scroll to position [10, 0]
drag, startPoint x: 608, startPoint y: 30, endPoint x: 595, endPoint y: 29, distance: 13.4
click at [662, 29] on button "Next" at bounding box center [671, 27] width 19 height 18
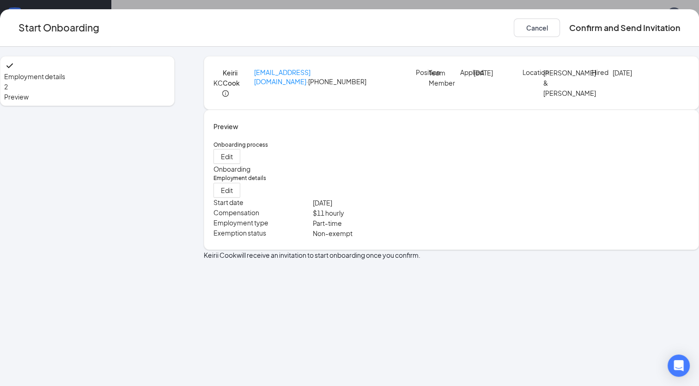
scroll to position [0, 0]
click at [577, 31] on button "Confirm and Send Invitation" at bounding box center [625, 27] width 111 height 18
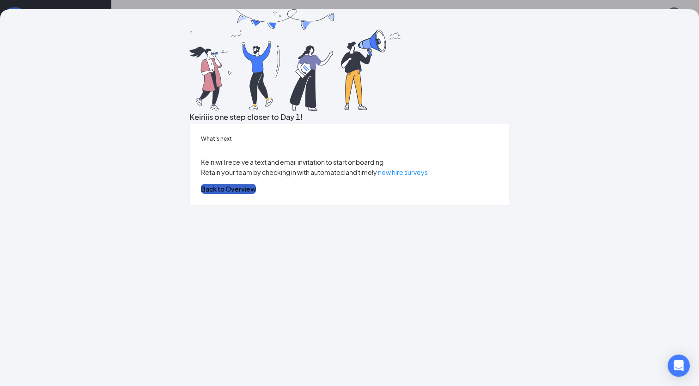
click at [256, 194] on button "Back to Overview" at bounding box center [228, 189] width 55 height 10
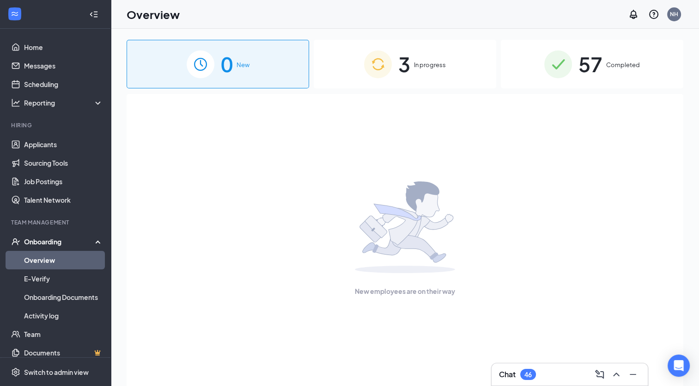
click at [76, 245] on div "Onboarding" at bounding box center [59, 241] width 71 height 9
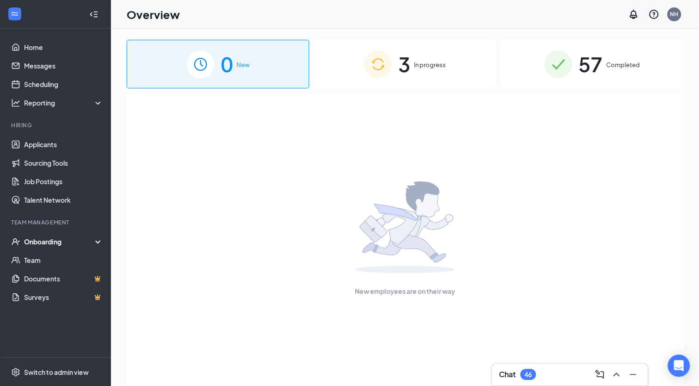
click at [55, 134] on li "Hiring Applicants Sourcing Tools Job Postings Talent Network" at bounding box center [55, 165] width 110 height 88
click at [59, 145] on link "Applicants" at bounding box center [63, 144] width 79 height 18
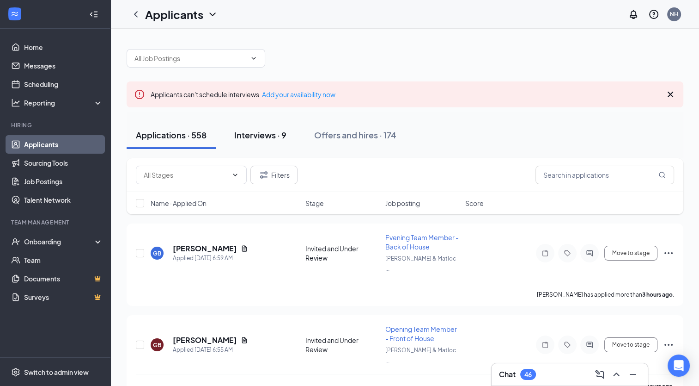
click at [264, 134] on div "Interviews · 9" at bounding box center [260, 135] width 52 height 12
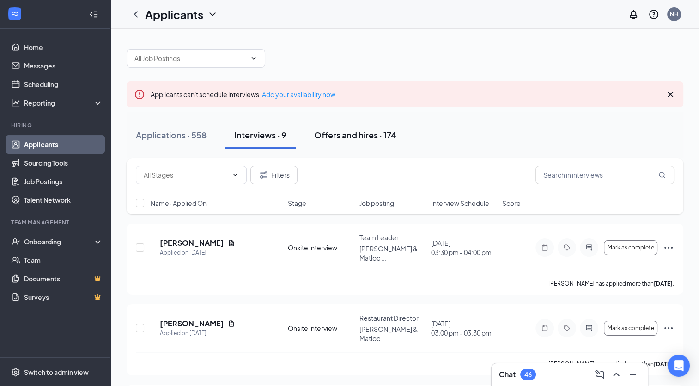
click at [353, 135] on div "Offers and hires · 174" at bounding box center [355, 135] width 82 height 12
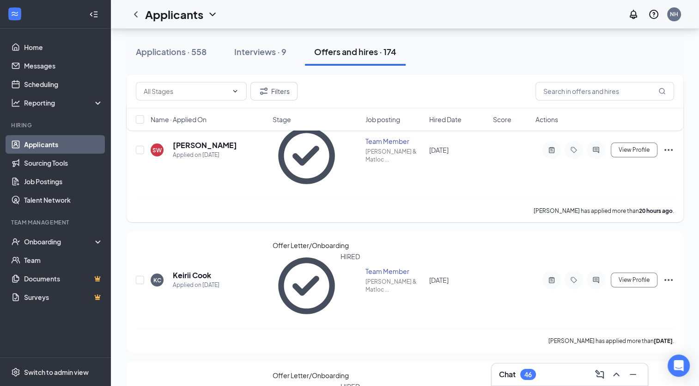
scroll to position [122, 0]
click at [56, 84] on link "Scheduling" at bounding box center [63, 84] width 79 height 18
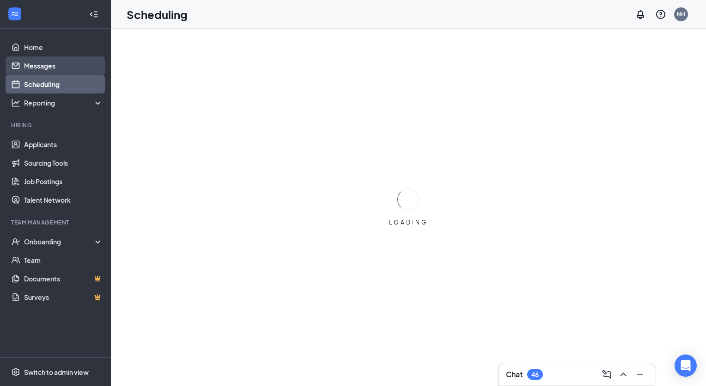
click at [59, 72] on link "Messages" at bounding box center [63, 65] width 79 height 18
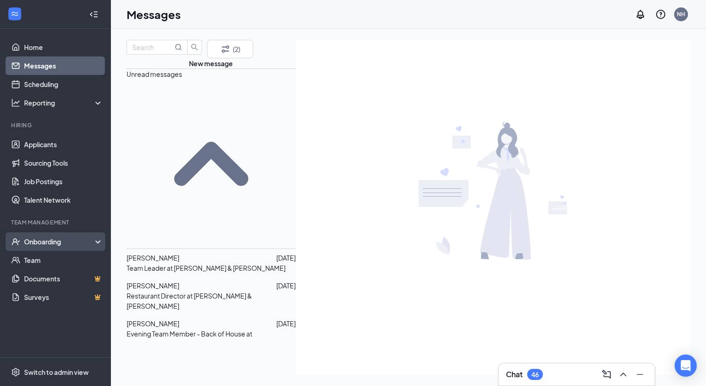
click at [50, 239] on div "Onboarding" at bounding box center [59, 241] width 71 height 9
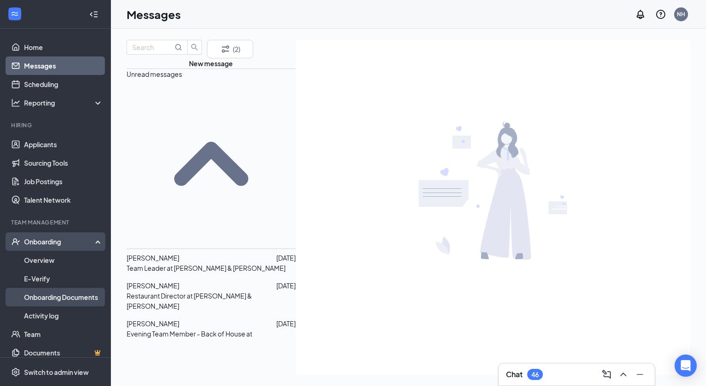
click at [80, 295] on link "Onboarding Documents" at bounding box center [63, 297] width 79 height 18
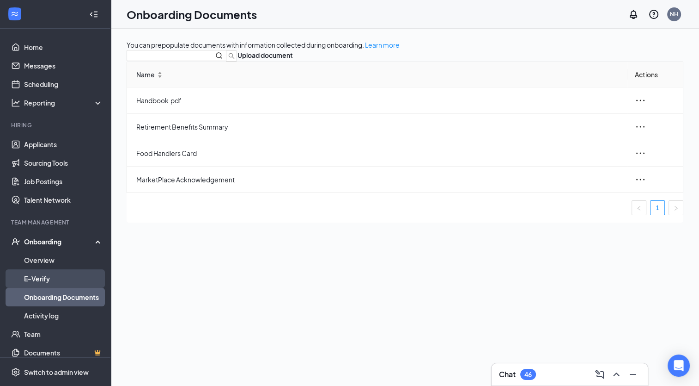
click at [39, 277] on link "E-Verify" at bounding box center [63, 278] width 79 height 18
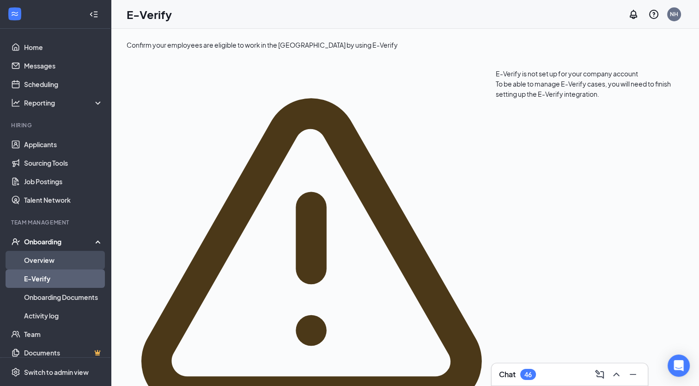
click at [48, 264] on link "Overview" at bounding box center [63, 260] width 79 height 18
